Goal: Information Seeking & Learning: Understand process/instructions

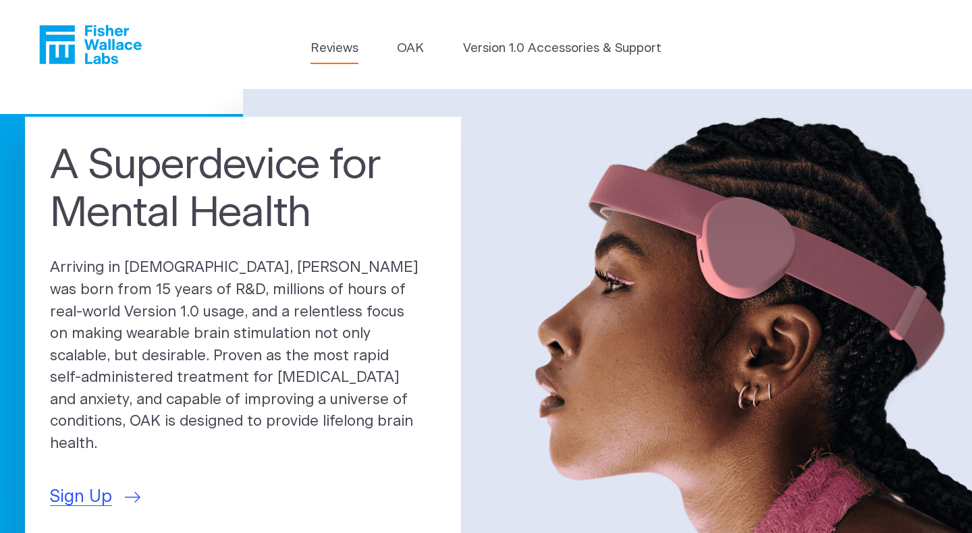
click at [327, 47] on link "Reviews" at bounding box center [334, 48] width 48 height 19
click at [405, 45] on link "OAK" at bounding box center [410, 48] width 27 height 19
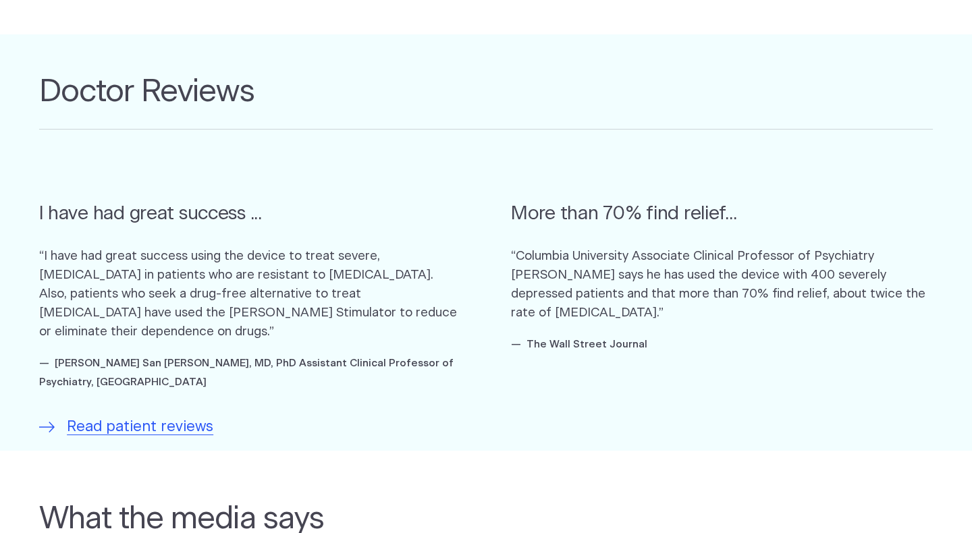
scroll to position [760, 0]
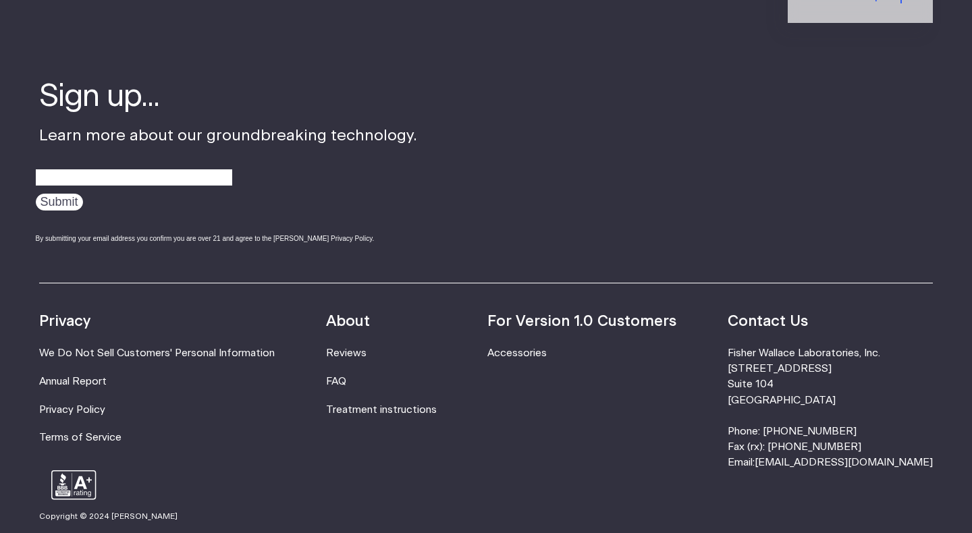
scroll to position [2407, 0]
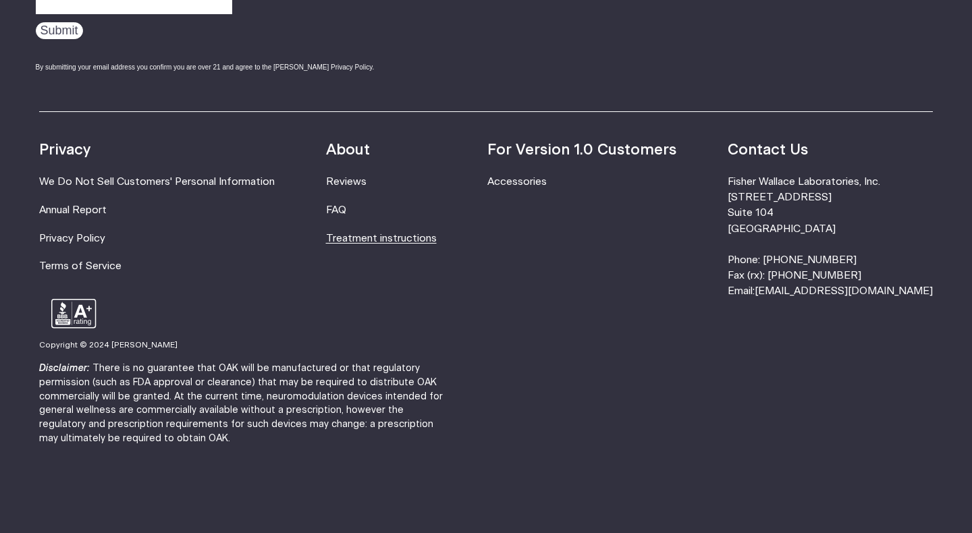
click at [379, 241] on link "Treatment instructions" at bounding box center [381, 239] width 111 height 10
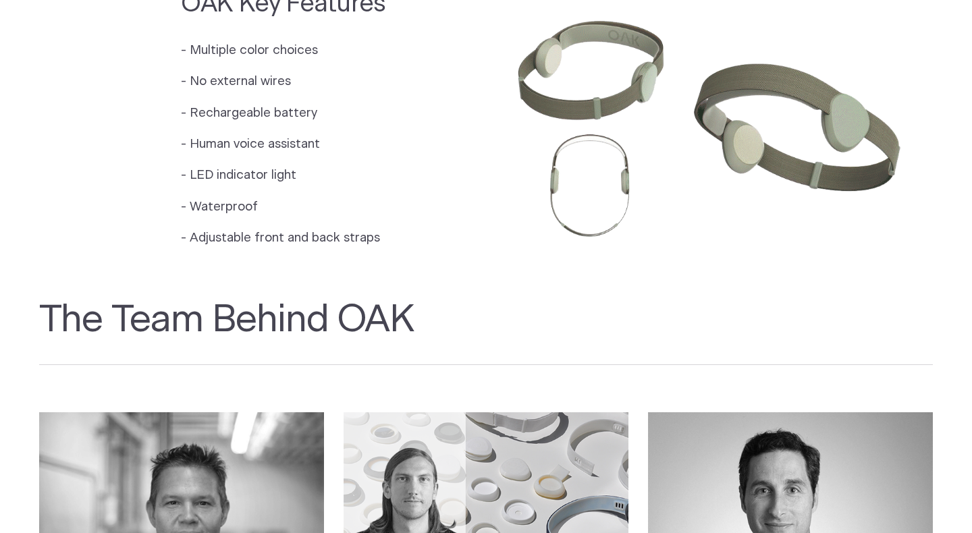
scroll to position [0, 0]
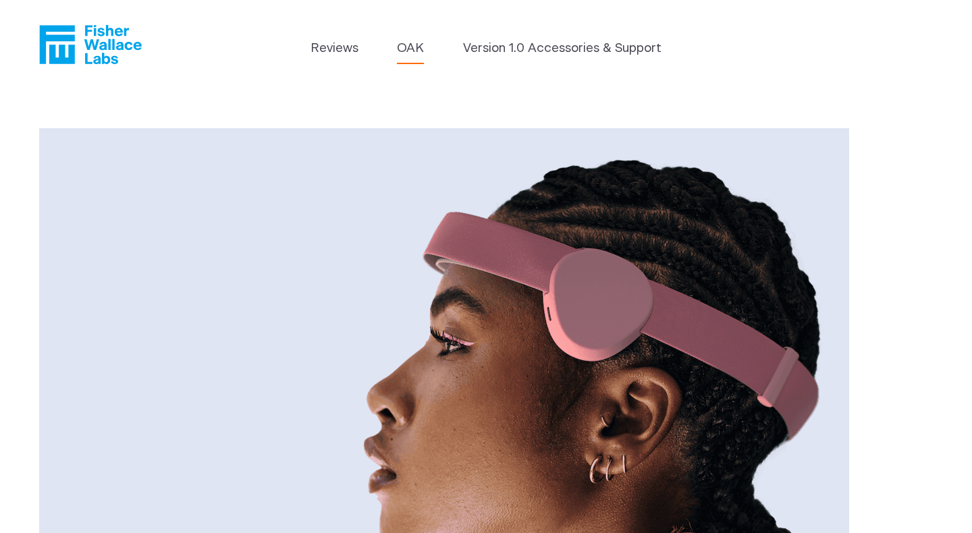
click at [80, 50] on icon "Fisher Wallace" at bounding box center [90, 44] width 103 height 39
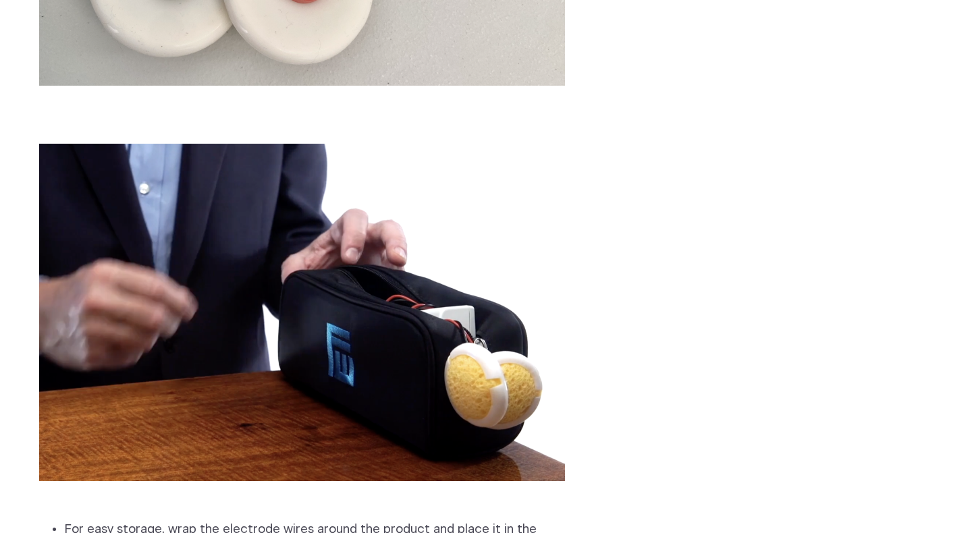
scroll to position [3812, 0]
